Goal: Navigation & Orientation: Find specific page/section

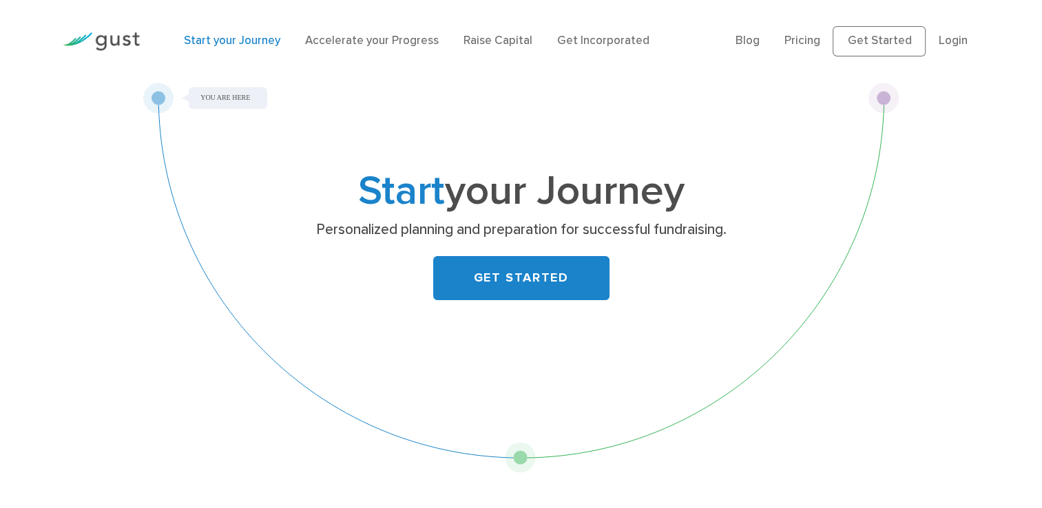
click at [519, 462] on div "Start your Journey Personalized planning and preparation for successful fundrai…" at bounding box center [521, 278] width 756 height 390
click at [383, 43] on link "Accelerate your Progress" at bounding box center [372, 41] width 134 height 14
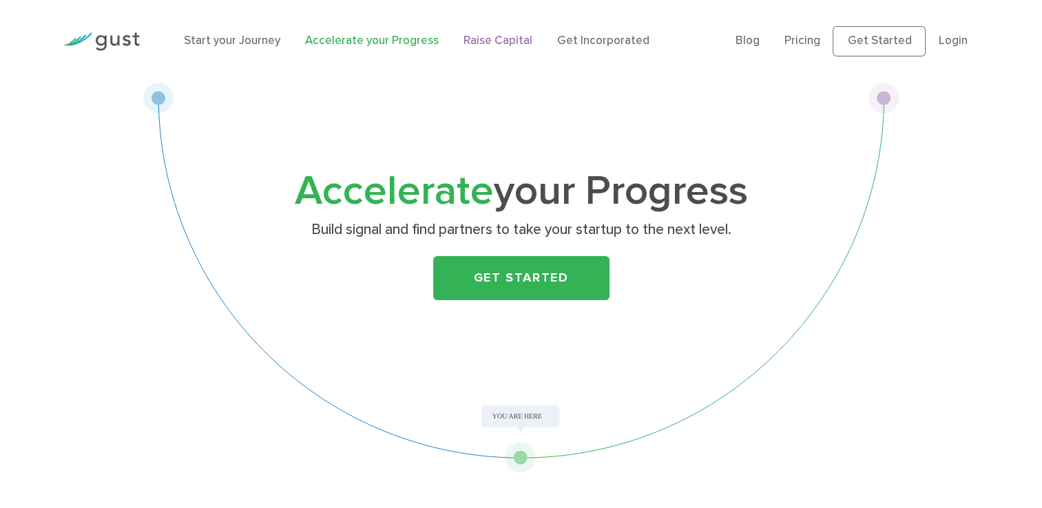
click at [490, 43] on link "Raise Capital" at bounding box center [497, 41] width 69 height 14
